Goal: Task Accomplishment & Management: Manage account settings

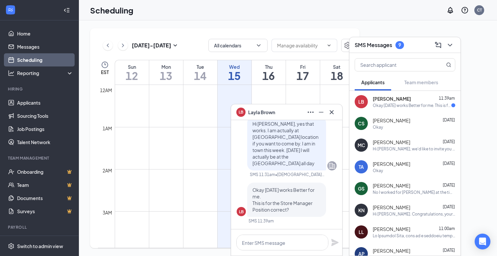
scroll to position [323, 0]
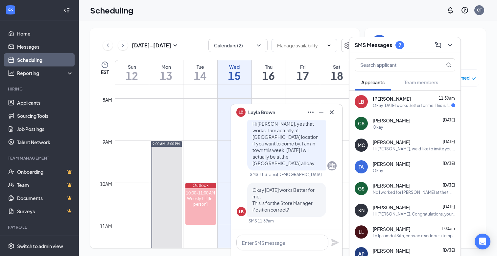
click at [27, 63] on link "Scheduling" at bounding box center [45, 59] width 56 height 13
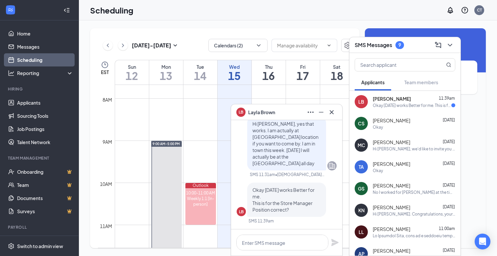
click at [27, 63] on link "Scheduling" at bounding box center [45, 59] width 56 height 13
click at [270, 246] on textarea at bounding box center [283, 243] width 92 height 16
type textarea "Yes correct"
click at [337, 242] on icon "Plane" at bounding box center [335, 242] width 7 height 7
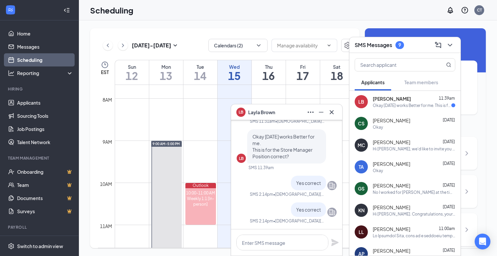
click at [340, 115] on div "LB [PERSON_NAME]" at bounding box center [286, 112] width 111 height 16
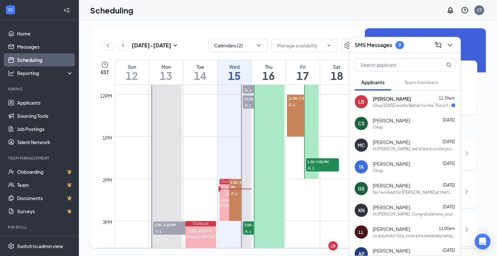
scroll to position [497, 0]
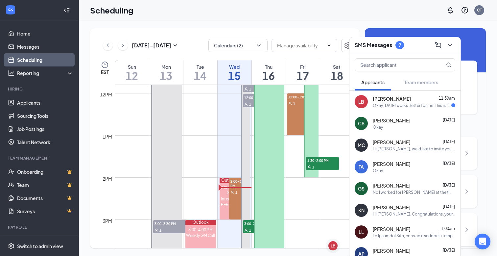
click at [235, 181] on span "2:00-3:00 PM" at bounding box center [239, 183] width 21 height 11
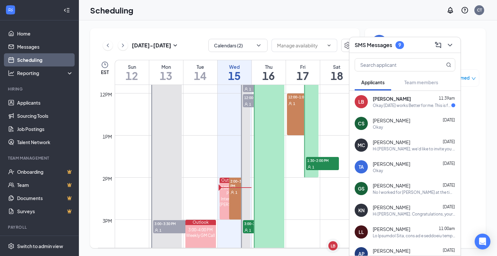
click at [235, 181] on span "2:00-3:00 PM" at bounding box center [239, 183] width 21 height 11
click at [225, 180] on div "Outlook" at bounding box center [230, 180] width 20 height 5
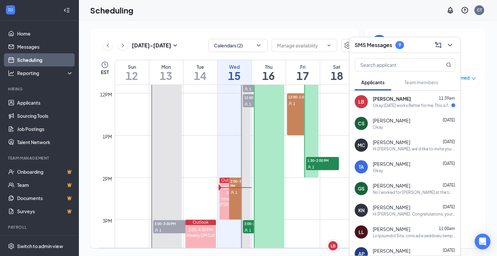
click at [233, 184] on span "2:00-3:00 PM" at bounding box center [239, 183] width 21 height 11
click at [224, 198] on div "Interview [PERSON_NAME]" at bounding box center [230, 201] width 20 height 11
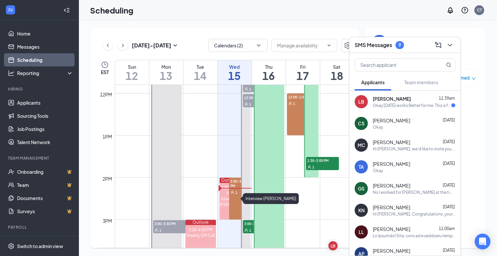
click at [224, 198] on div "Interview [PERSON_NAME]" at bounding box center [230, 201] width 20 height 11
click at [236, 196] on div "2:00-3:00 PM 1" at bounding box center [239, 199] width 21 height 42
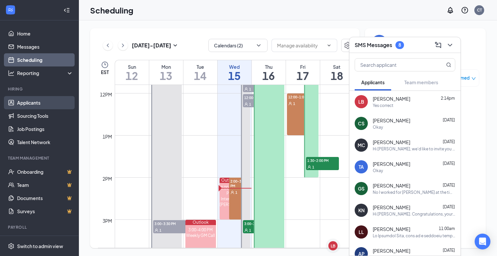
click at [25, 100] on link "Applicants" at bounding box center [45, 102] width 56 height 13
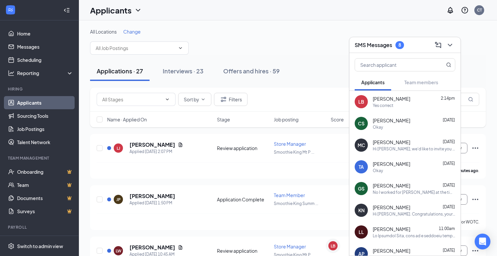
click at [295, 12] on div "Applicants CT" at bounding box center [288, 10] width 418 height 20
click at [452, 46] on icon "ChevronDown" at bounding box center [450, 45] width 8 height 8
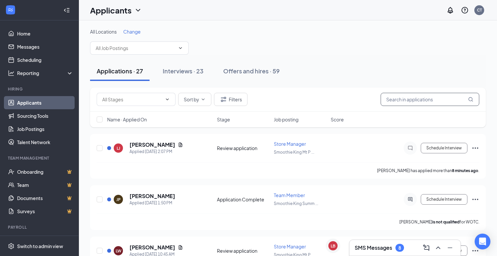
click at [413, 101] on input "text" at bounding box center [430, 99] width 99 height 13
type input "[PERSON_NAME]"
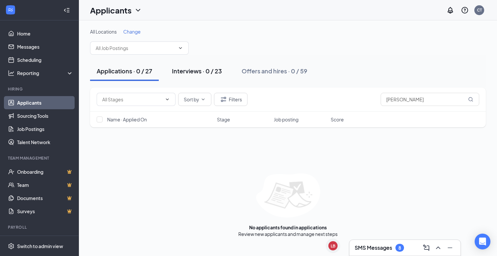
click at [210, 72] on div "Interviews · 0 / 23" at bounding box center [197, 71] width 50 height 8
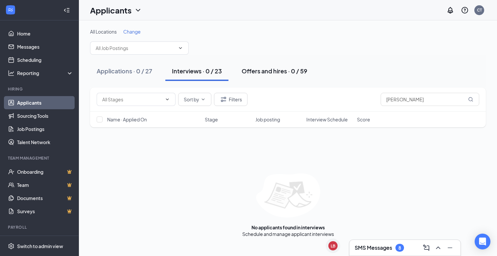
click at [262, 73] on div "Offers and hires · 0 / 59" at bounding box center [275, 71] width 66 height 8
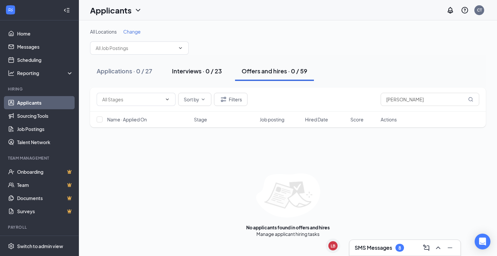
click at [186, 68] on div "Interviews · 0 / 23" at bounding box center [197, 71] width 50 height 8
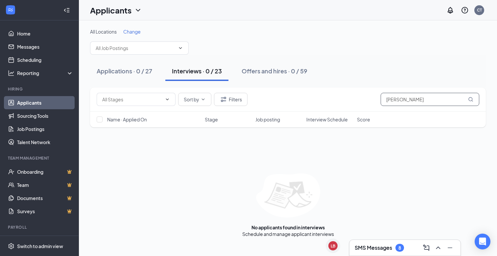
click at [421, 99] on input "[PERSON_NAME]" at bounding box center [430, 99] width 99 height 13
type input "a"
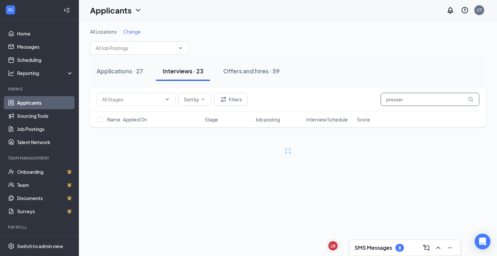
type input "presser"
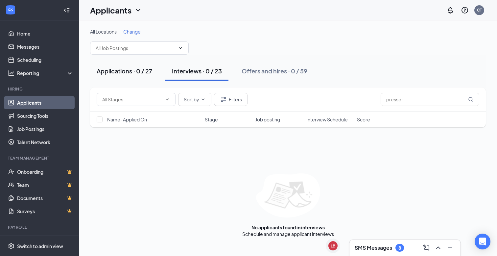
click at [119, 70] on div "Applications · 0 / 27" at bounding box center [125, 71] width 56 height 8
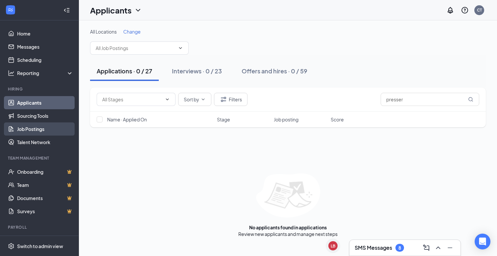
click at [34, 132] on link "Job Postings" at bounding box center [45, 128] width 56 height 13
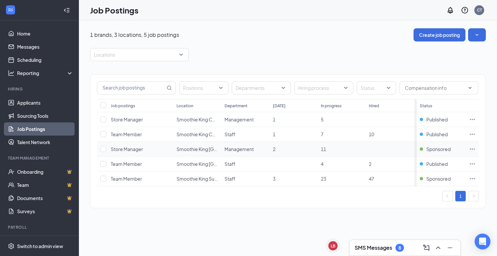
click at [472, 150] on icon "Ellipses" at bounding box center [472, 149] width 7 height 7
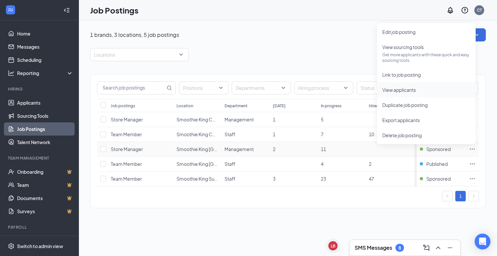
click at [401, 91] on span "View applicants" at bounding box center [400, 90] width 34 height 6
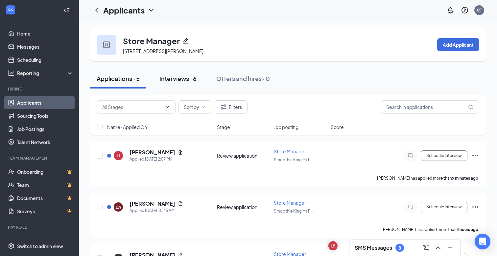
click at [166, 88] on button "Interviews · 6" at bounding box center [178, 79] width 50 height 20
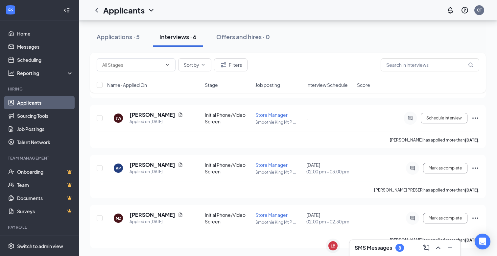
scroll to position [193, 0]
click at [145, 166] on h5 "[PERSON_NAME]" at bounding box center [153, 164] width 46 height 7
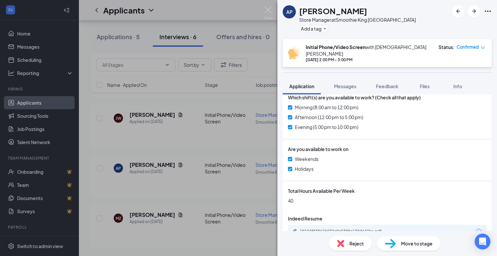
scroll to position [248, 0]
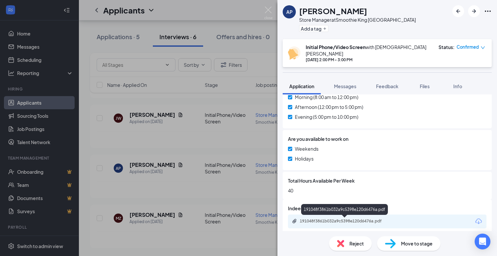
click at [363, 218] on div "191048f3861b032a9c5398e120d6476a.pdf" at bounding box center [346, 220] width 92 height 5
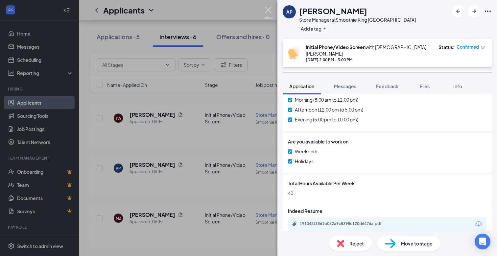
click at [270, 13] on img at bounding box center [268, 13] width 8 height 13
